Goal: Navigation & Orientation: Find specific page/section

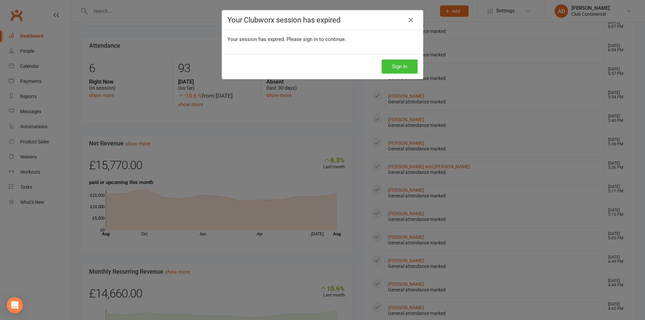
click at [387, 72] on button "Sign In" at bounding box center [400, 66] width 36 height 14
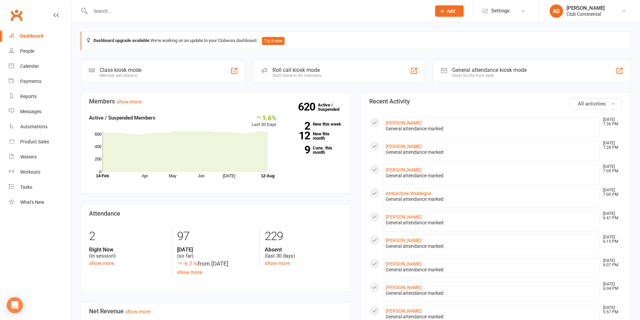
click at [185, 292] on section "Attendance 2 Right Now (in session) show more 97 Today (so far) -6.7 % from yes…" at bounding box center [216, 248] width 270 height 87
click at [190, 294] on div "Members show more 1.6% Last 30 Days Active / Suspended Members Apr May Jun Jul …" at bounding box center [216, 321] width 280 height 459
click at [187, 296] on div "Members show more 1.6% Last 30 Days Active / Suspended Members Apr May Jun Jul …" at bounding box center [216, 321] width 280 height 459
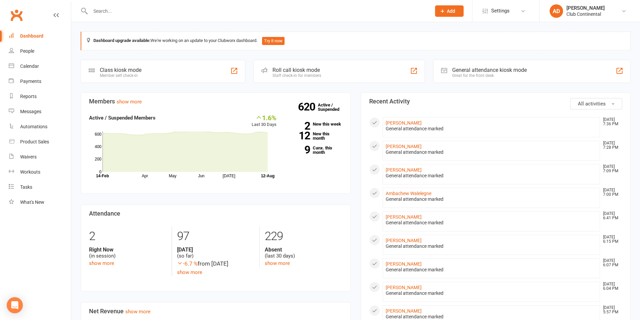
click at [187, 296] on div "Members show more 1.6% Last 30 Days Active / Suspended Members Apr May Jun Jul …" at bounding box center [216, 321] width 280 height 459
